Goal: Communication & Community: Answer question/provide support

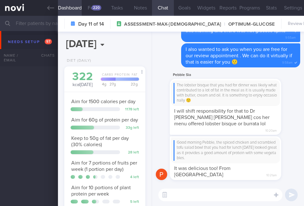
select select "8"
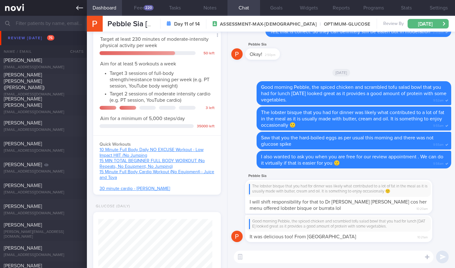
scroll to position [230, 0]
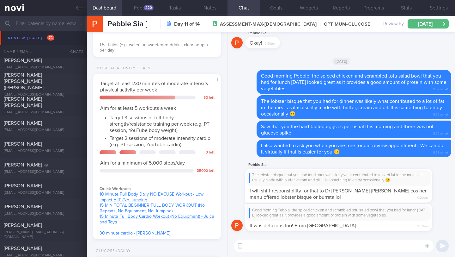
drag, startPoint x: 327, startPoint y: 48, endPoint x: 314, endPoint y: 44, distance: 13.2
click at [303, 47] on div "Pebble Sia Okay! 2:50pm" at bounding box center [341, 40] width 220 height 23
click at [82, 9] on icon at bounding box center [79, 7] width 7 height 7
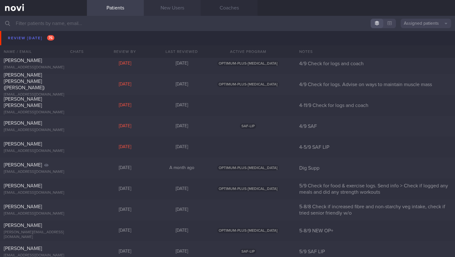
click at [176, 8] on link "New Users" at bounding box center [172, 8] width 57 height 16
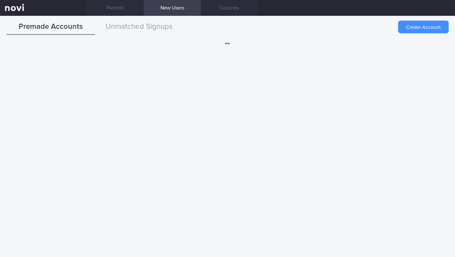
click at [303, 28] on button "Create Account" at bounding box center [423, 27] width 51 height 13
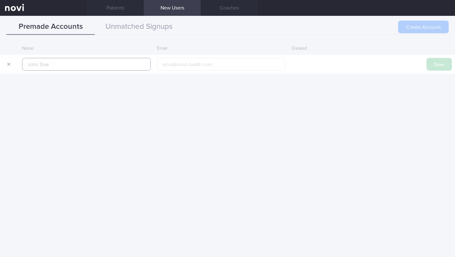
paste input "Latiffa Rabbaniyah Binti Mail"
type input "Latiffa Rabbaniyah Binti Mail"
click at [303, 69] on button "Save" at bounding box center [439, 64] width 25 height 13
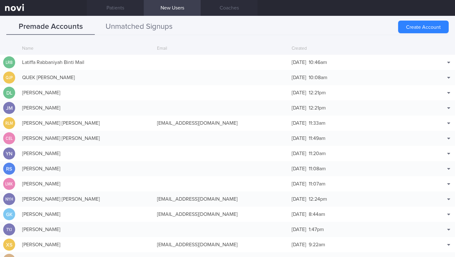
click at [153, 22] on button "Unmatched Signups" at bounding box center [139, 27] width 89 height 16
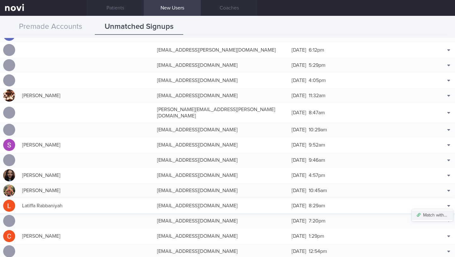
click at [303, 206] on button "Match with..." at bounding box center [432, 214] width 41 height 9
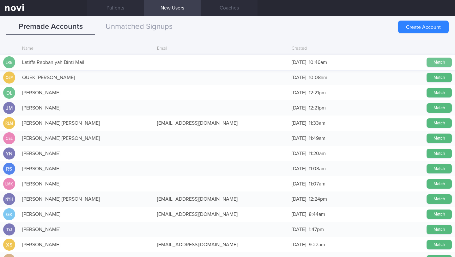
click at [303, 59] on button "Match" at bounding box center [439, 62] width 25 height 9
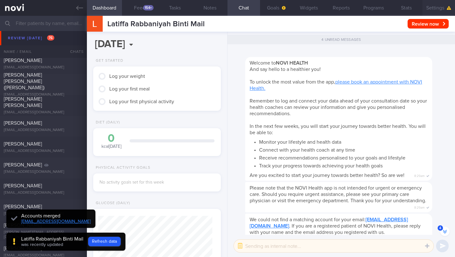
click at [303, 9] on button "Settings" at bounding box center [439, 8] width 33 height 16
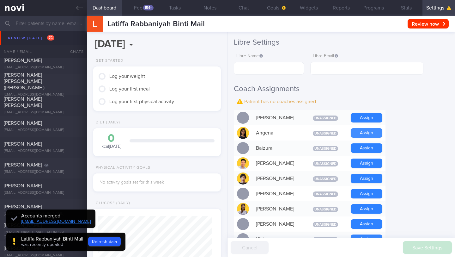
click at [303, 129] on button "Assign" at bounding box center [367, 132] width 32 height 9
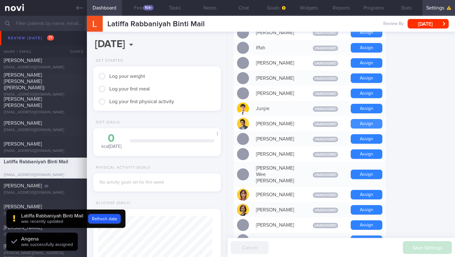
click at [303, 119] on button "Assign" at bounding box center [367, 123] width 32 height 9
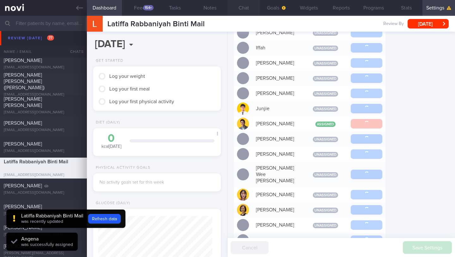
click at [241, 9] on button "Chat" at bounding box center [244, 8] width 33 height 16
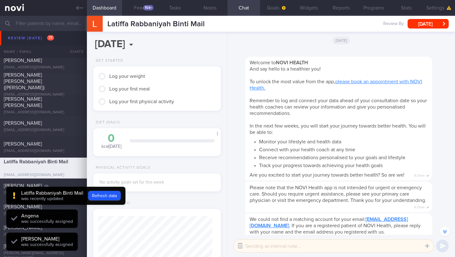
scroll to position [57, 114]
click at [242, 206] on button "button" at bounding box center [240, 245] width 11 height 11
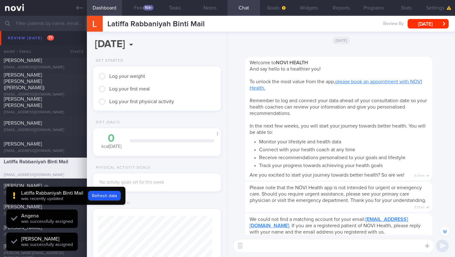
click at [255, 206] on textarea at bounding box center [334, 245] width 200 height 13
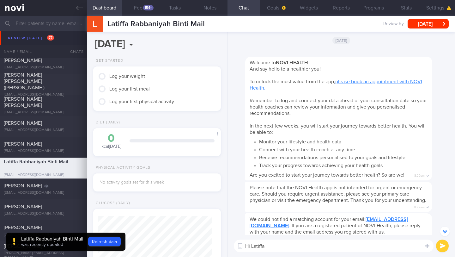
type textarea "Hi [PERSON_NAME]!"
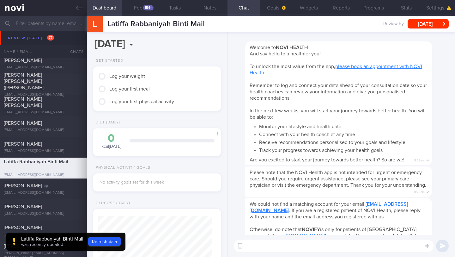
scroll to position [0, 0]
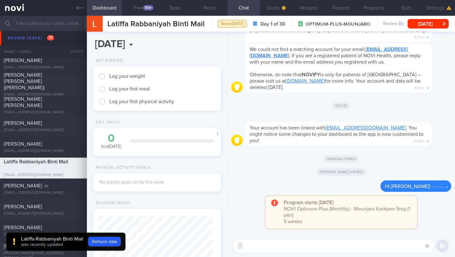
click at [109, 206] on div "Latiffa Rabbaniyah Binti Mail was recently updated Refresh data" at bounding box center [65, 241] width 119 height 18
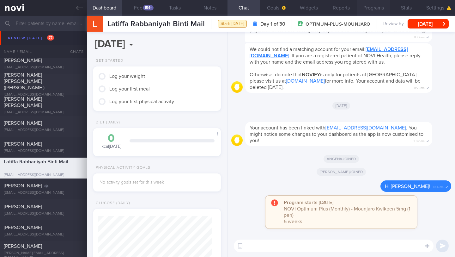
click at [303, 12] on button "Programs" at bounding box center [374, 8] width 33 height 16
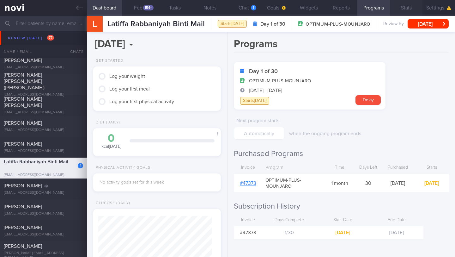
click at [303, 11] on button "Stats" at bounding box center [406, 8] width 33 height 16
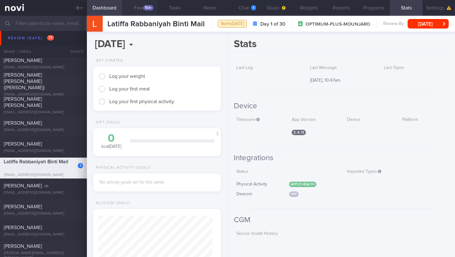
click at [156, 9] on button "Feed 154+" at bounding box center [139, 8] width 35 height 16
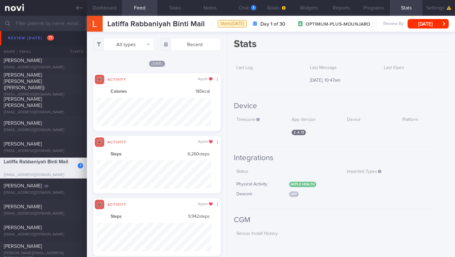
scroll to position [316169, 316083]
click at [129, 48] on button "All types" at bounding box center [123, 44] width 61 height 13
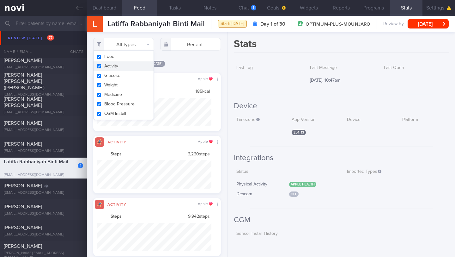
click at [125, 66] on button "Activity" at bounding box center [124, 65] width 60 height 9
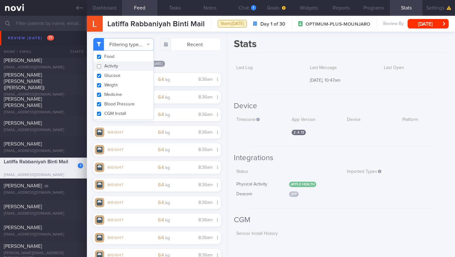
click at [135, 66] on button "Activity" at bounding box center [124, 65] width 60 height 9
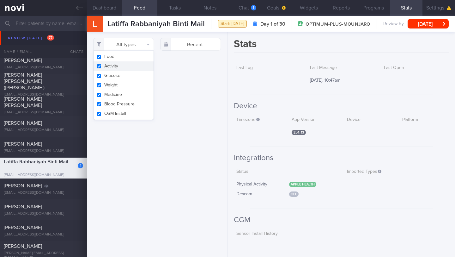
checkbox input "true"
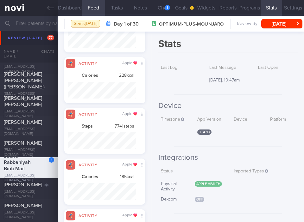
scroll to position [316181, 316130]
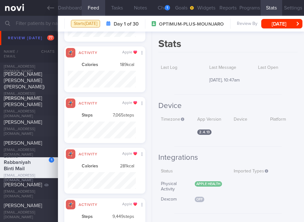
click at [73, 14] on button "Dashboard" at bounding box center [70, 8] width 24 height 16
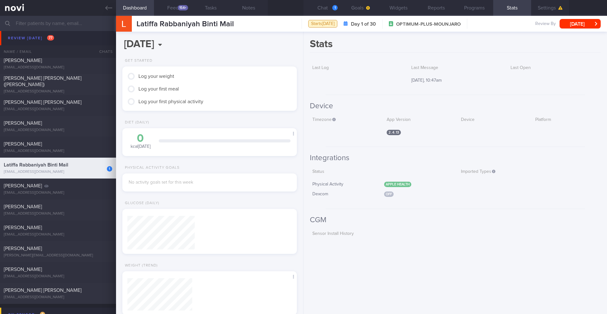
scroll to position [40, 162]
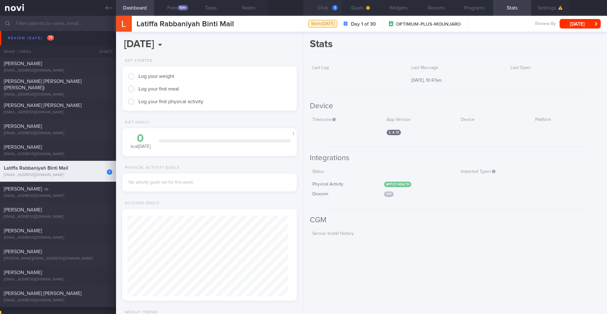
click at [303, 7] on button "Chat 1" at bounding box center [323, 8] width 38 height 16
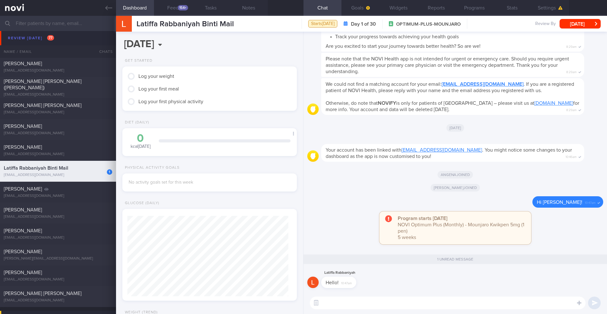
click at [303, 206] on textarea at bounding box center [448, 302] width 276 height 13
paste textarea "Lo [ipsumdo’s amet], cons ad elit seddoe tempo, Incidi. Ut lab etdo magnaali en…"
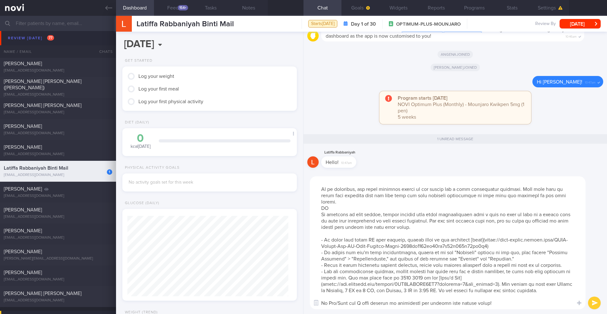
drag, startPoint x: 464, startPoint y: 212, endPoint x: 317, endPoint y: 191, distance: 148.4
click at [303, 191] on textarea at bounding box center [448, 242] width 276 height 133
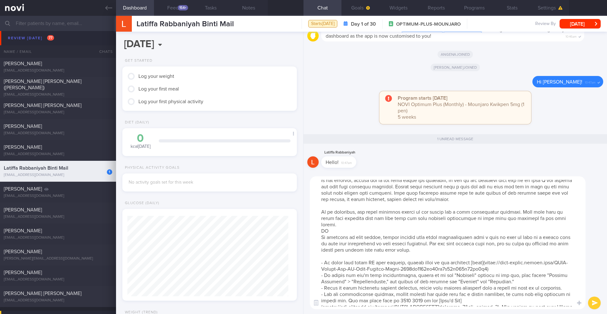
scroll to position [27, 0]
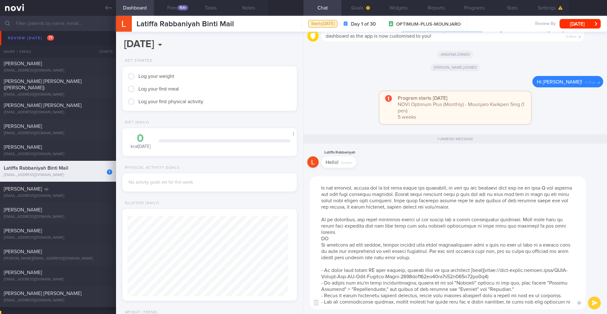
click at [303, 206] on textarea at bounding box center [448, 242] width 276 height 133
drag, startPoint x: 440, startPoint y: 251, endPoint x: 311, endPoint y: 218, distance: 133.7
click at [303, 206] on textarea at bounding box center [448, 242] width 276 height 133
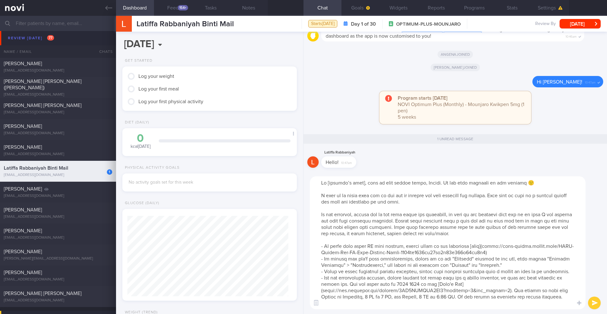
drag, startPoint x: 362, startPoint y: 184, endPoint x: 339, endPoint y: 185, distance: 23.1
click at [303, 185] on textarea at bounding box center [448, 242] width 276 height 133
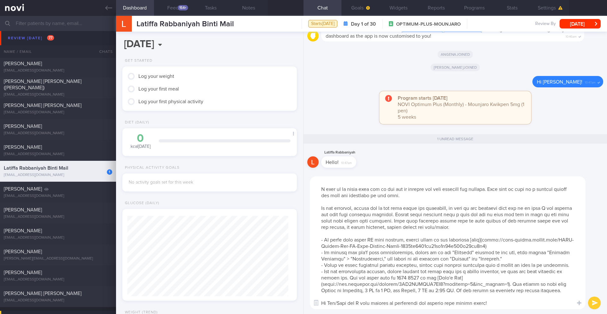
drag, startPoint x: 346, startPoint y: 291, endPoint x: 329, endPoint y: 291, distance: 17.7
click at [303, 206] on textarea at bounding box center [448, 242] width 276 height 133
type textarea "Lo Ipsumdo, sita co adip elitse doeiu, Tempor. In utl etdo magnaali en adm veni…"
click at [303, 206] on button "submit" at bounding box center [594, 302] width 13 height 13
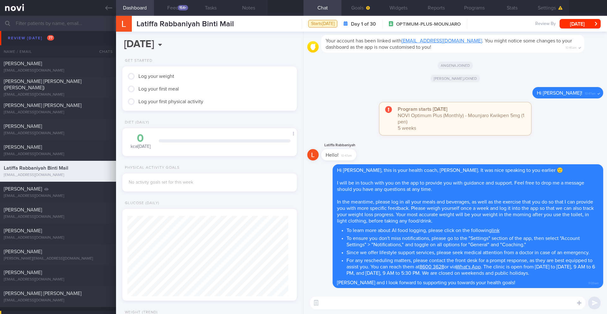
scroll to position [0, 0]
click at [303, 206] on textarea at bounding box center [448, 302] width 276 height 13
paste textarea "Please have a read of this article on [What Are The Side Effects Of [MEDICAL_DA…"
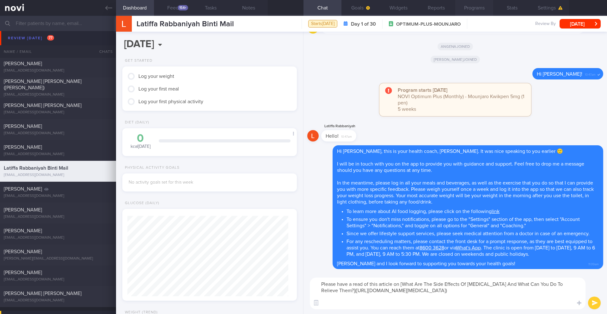
type textarea "Please have a read of this article on [What Are The Side Effects Of [MEDICAL_DA…"
click at [303, 206] on button "submit" at bounding box center [594, 302] width 13 height 13
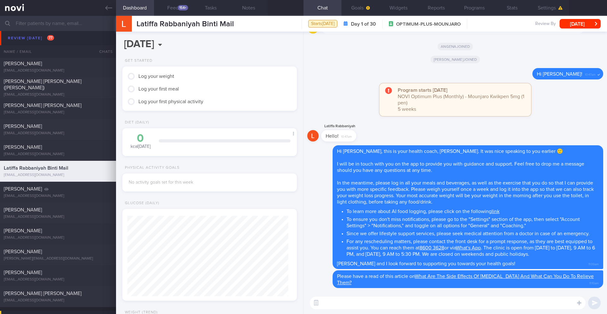
paste textarea "_____, I would also like to ask: How can I help you succeed? 🙂 What sort of sup…"
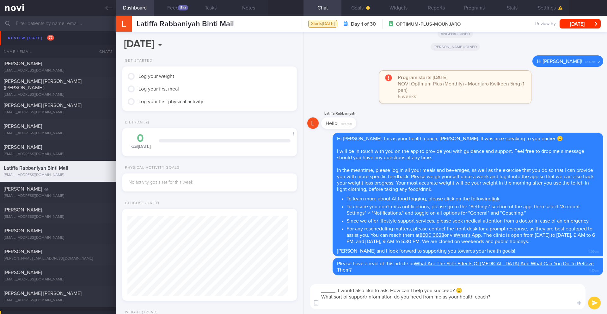
click at [303, 206] on textarea "_____, I would also like to ask: How can I help you succeed? 🙂 What sort of sup…" at bounding box center [448, 296] width 276 height 25
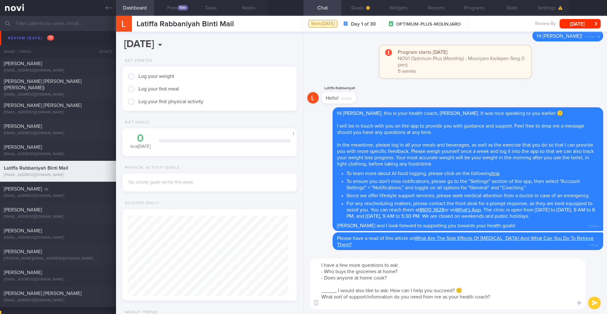
drag, startPoint x: 391, startPoint y: 291, endPoint x: 302, endPoint y: 292, distance: 89.2
click at [302, 206] on div "Dashboard Feed 154+ Tasks Notes Chat Goals Widgets Reports Programs Stats Setti…" at bounding box center [361, 165] width 491 height 298
type textarea "I have a few more questions to ask: - Who buys the groceries at home? - Does an…"
click at [303, 206] on button "submit" at bounding box center [594, 302] width 13 height 13
